Goal: Task Accomplishment & Management: Complete application form

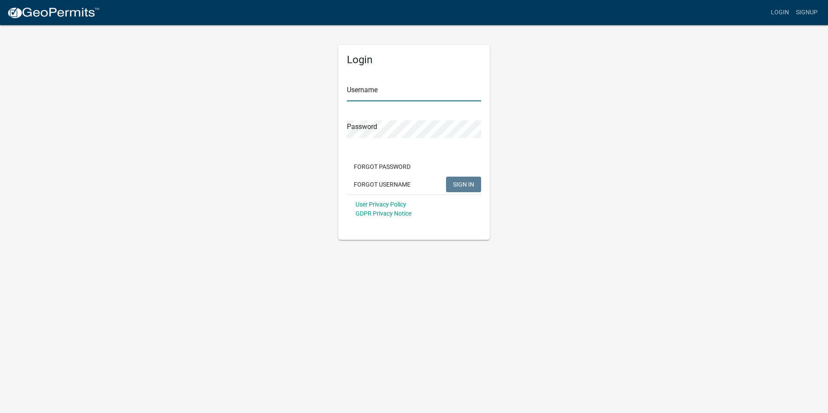
type input "CKPETERSON2025"
click at [468, 182] on span "SIGN IN" at bounding box center [463, 184] width 21 height 7
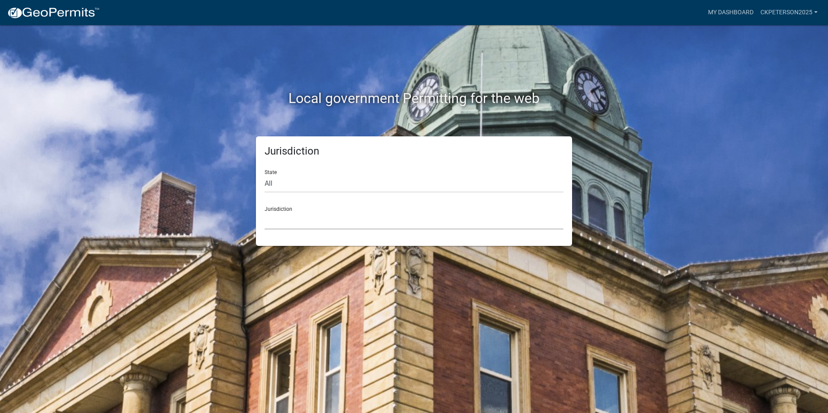
click at [283, 215] on select "[GEOGRAPHIC_DATA], [US_STATE] [GEOGRAPHIC_DATA], [US_STATE][PERSON_NAME][GEOGRA…" at bounding box center [414, 221] width 299 height 18
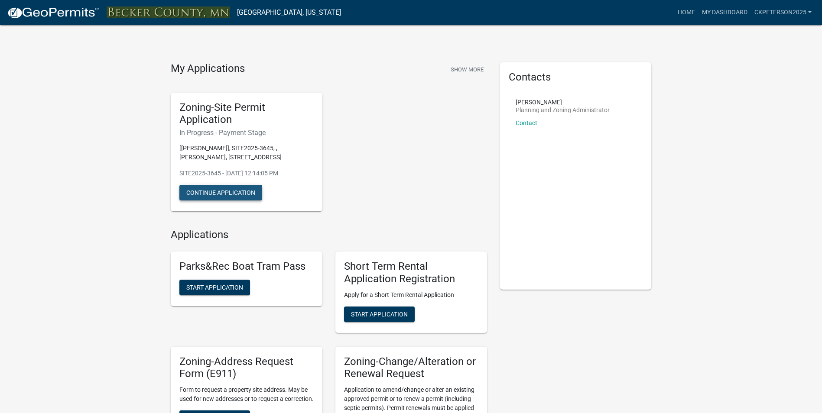
click at [219, 191] on button "Continue Application" at bounding box center [220, 193] width 83 height 16
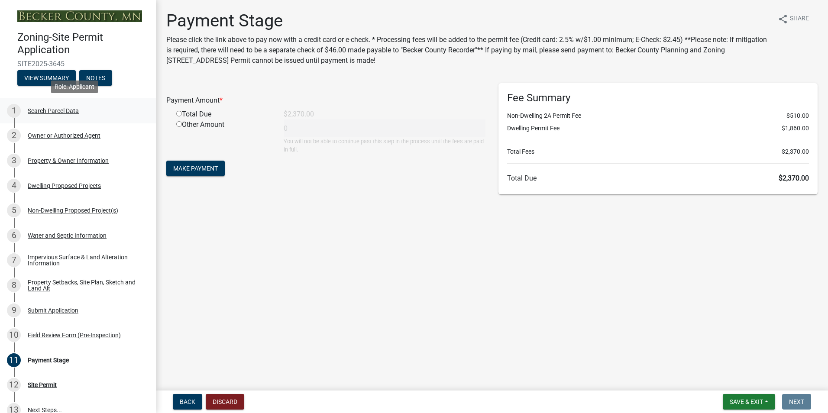
click at [57, 108] on div "Search Parcel Data" at bounding box center [53, 111] width 51 height 6
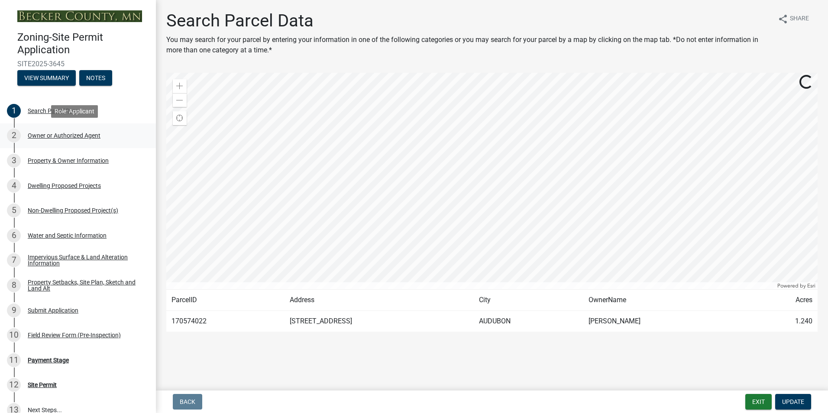
click at [60, 133] on div "Owner or Authorized Agent" at bounding box center [64, 136] width 73 height 6
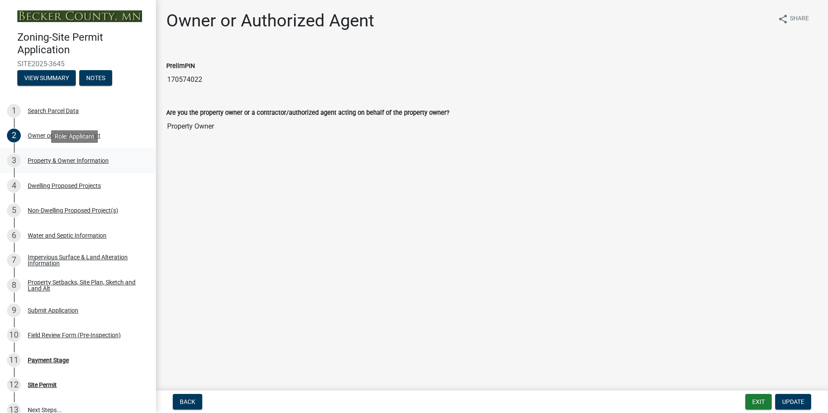
click at [68, 159] on div "Property & Owner Information" at bounding box center [68, 161] width 81 height 6
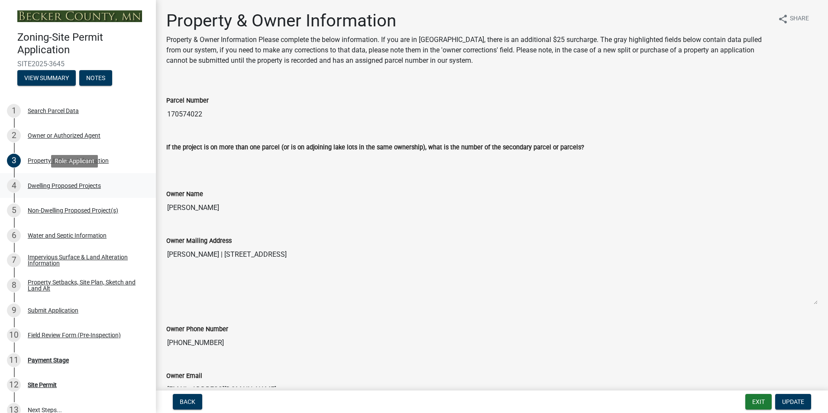
click at [66, 183] on div "Dwelling Proposed Projects" at bounding box center [64, 186] width 73 height 6
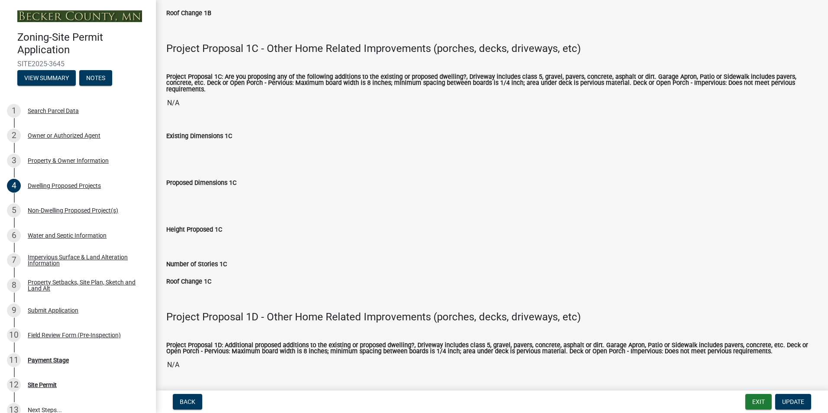
scroll to position [1255, 0]
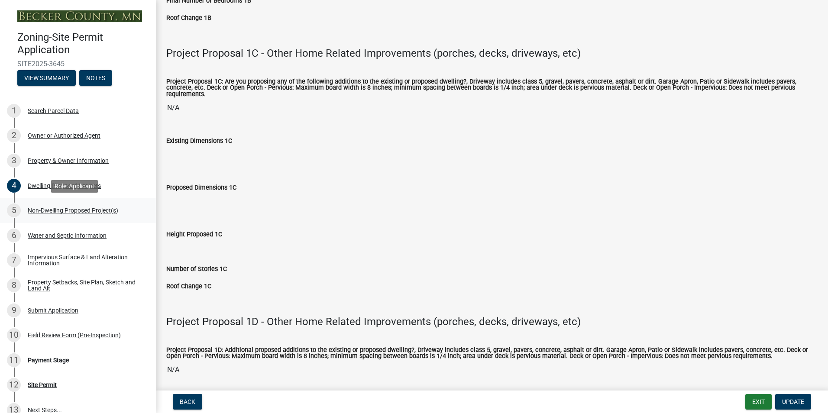
click at [98, 210] on div "Non-Dwelling Proposed Project(s)" at bounding box center [73, 210] width 91 height 6
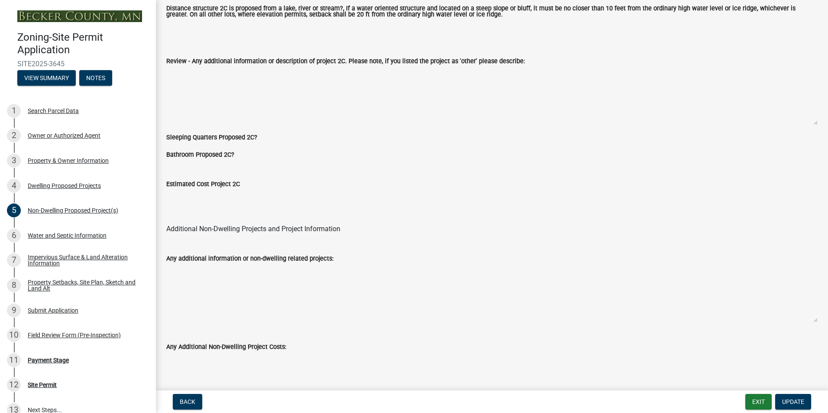
scroll to position [1423, 0]
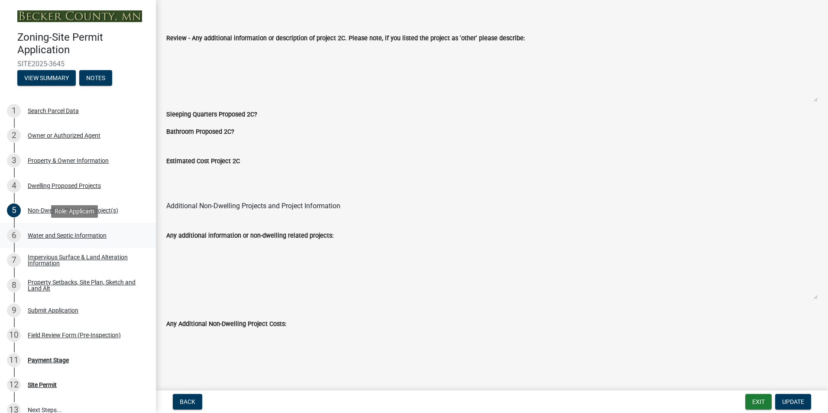
click at [61, 233] on div "Water and Septic Information" at bounding box center [67, 236] width 79 height 6
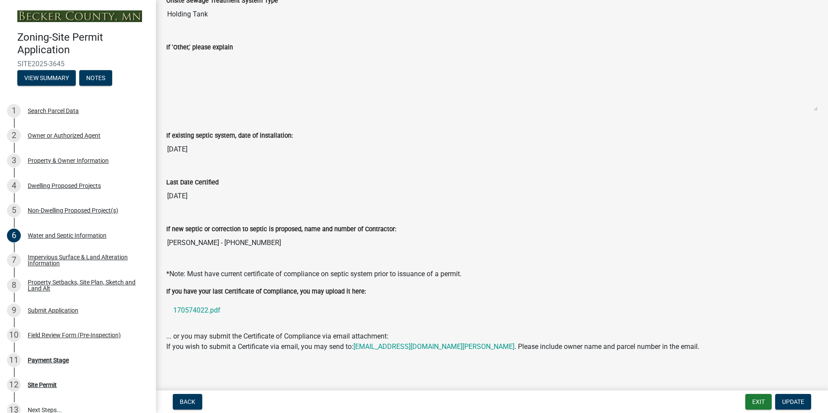
scroll to position [206, 0]
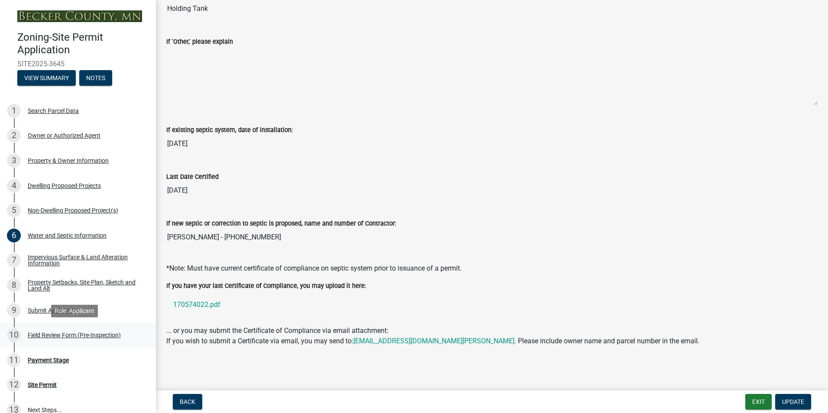
click at [103, 337] on div "Field Review Form (Pre-Inspection)" at bounding box center [74, 335] width 93 height 6
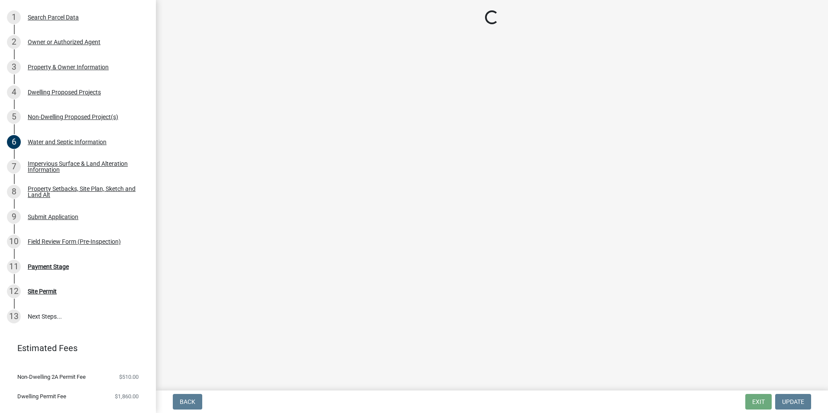
scroll to position [109, 0]
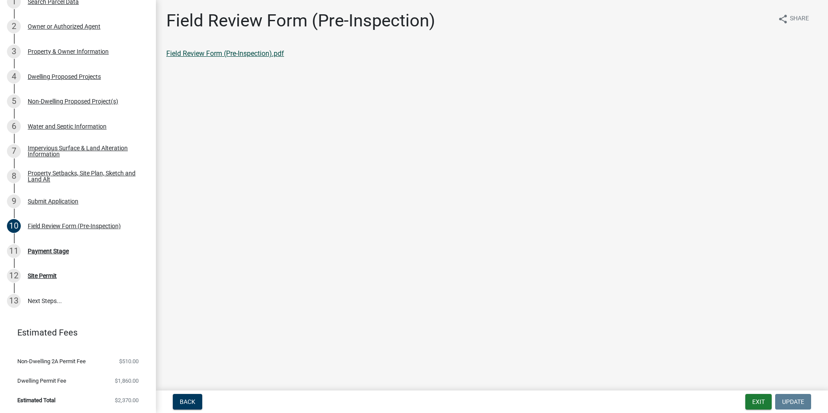
click at [221, 52] on link "Field Review Form (Pre-Inspection).pdf" at bounding box center [225, 53] width 118 height 8
